Goal: Transaction & Acquisition: Purchase product/service

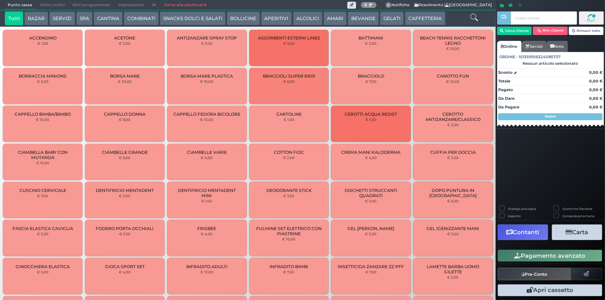
click at [412, 22] on button "CAFFETTERIA" at bounding box center [425, 18] width 40 height 14
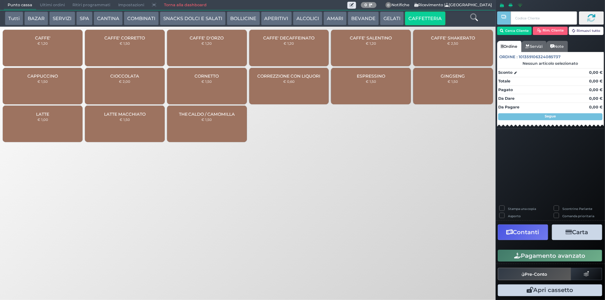
click at [54, 44] on div "CAFFE' € 1,20" at bounding box center [43, 48] width 80 height 36
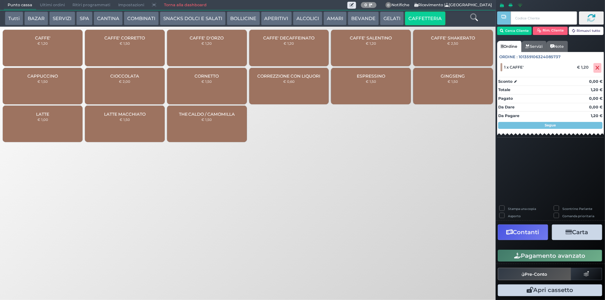
click at [540, 256] on button "Pagamento avanzato" at bounding box center [550, 256] width 104 height 12
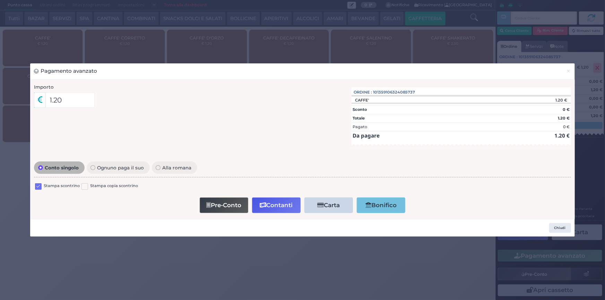
click at [37, 187] on label at bounding box center [38, 186] width 7 height 7
click at [0, 0] on input "checkbox" at bounding box center [0, 0] width 0 height 0
click at [283, 205] on button "Contanti" at bounding box center [276, 206] width 49 height 16
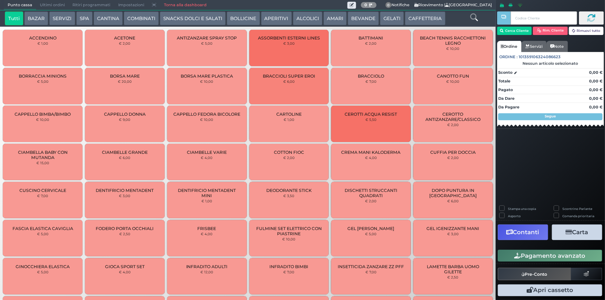
click at [44, 6] on span "Ultimi ordini" at bounding box center [52, 5] width 33 height 10
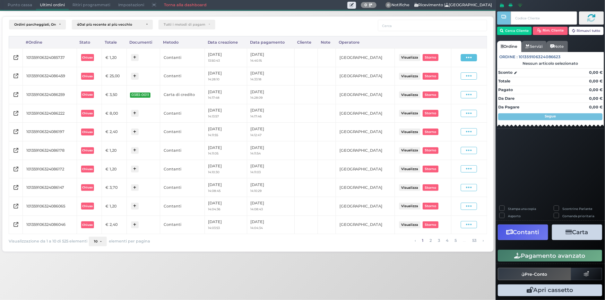
click at [469, 55] on icon at bounding box center [469, 57] width 6 height 7
click at [453, 77] on span "Ristampa Pre-Conto" at bounding box center [453, 78] width 28 height 12
click at [10, 5] on span "Punto cassa" at bounding box center [20, 5] width 32 height 10
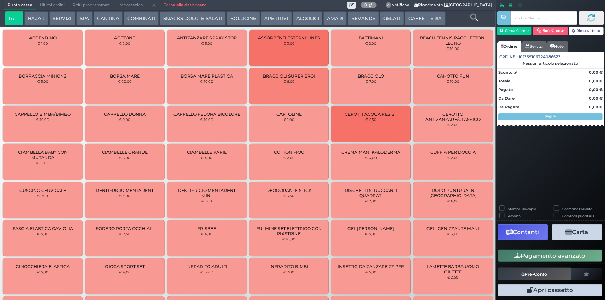
click at [413, 18] on button "CAFFETTERIA" at bounding box center [425, 18] width 40 height 14
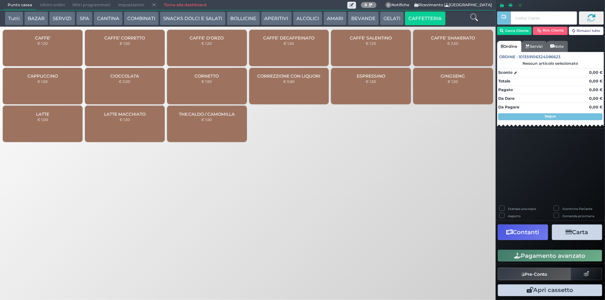
click at [58, 48] on div "CAFFE' € 1,20" at bounding box center [43, 48] width 80 height 36
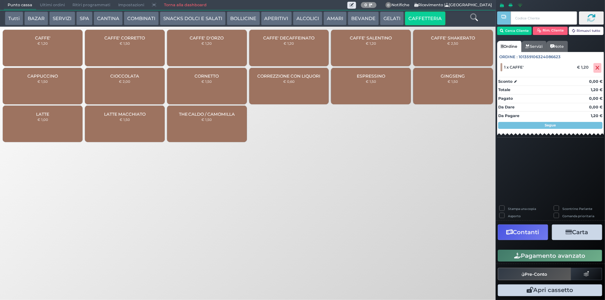
click at [565, 256] on button "Pagamento avanzato" at bounding box center [550, 256] width 104 height 12
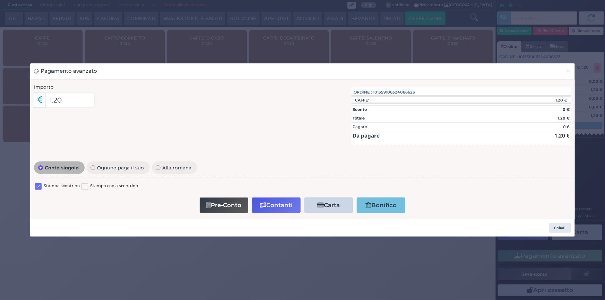
click at [37, 187] on label at bounding box center [38, 186] width 7 height 7
click at [0, 0] on input "checkbox" at bounding box center [0, 0] width 0 height 0
click at [278, 206] on button "Contanti" at bounding box center [276, 206] width 49 height 16
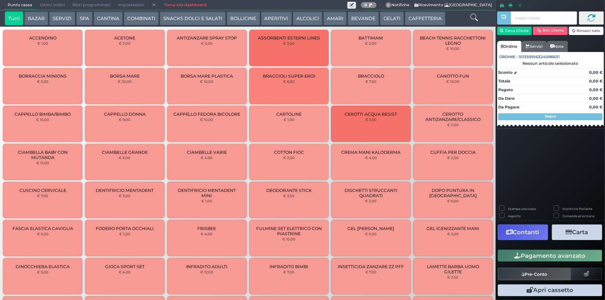
click at [44, 2] on span "Ultimi ordini" at bounding box center [52, 5] width 33 height 10
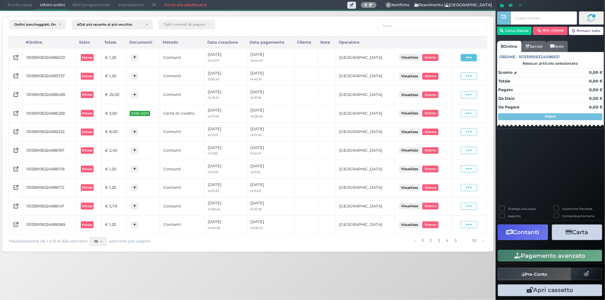
click at [467, 58] on icon at bounding box center [469, 57] width 6 height 7
click at [456, 76] on span "Ristampa Pre-Conto" at bounding box center [453, 78] width 28 height 12
